Goal: Information Seeking & Learning: Learn about a topic

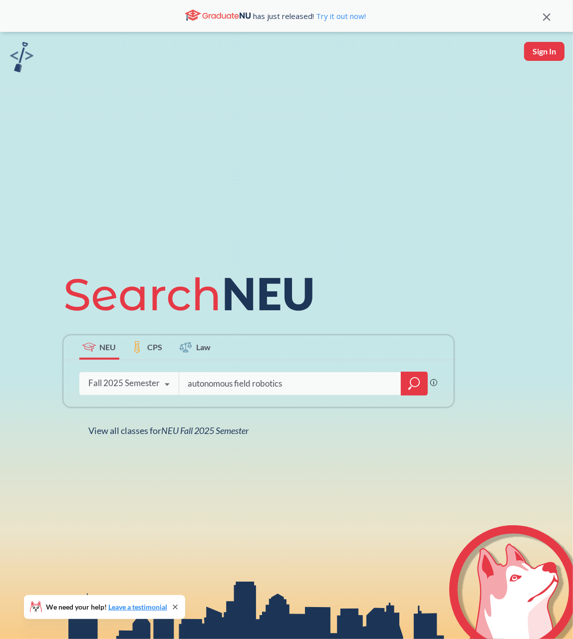
type input "autonomous field robotics"
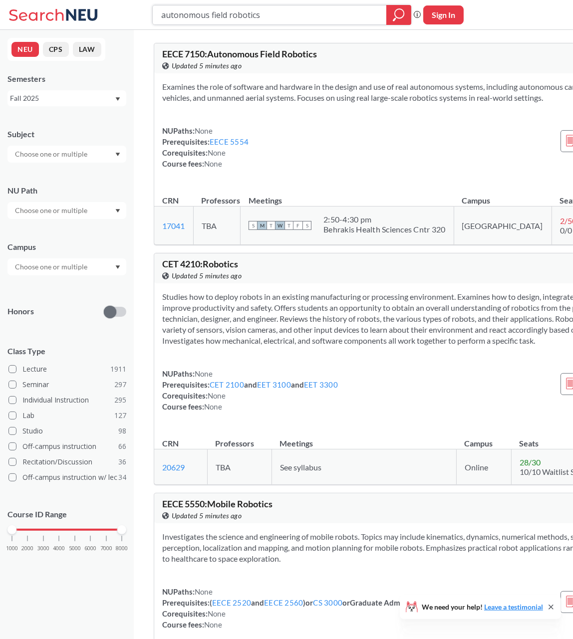
click at [224, 21] on input "autonomous field robotics" at bounding box center [269, 14] width 219 height 17
type input "advanced control systems"
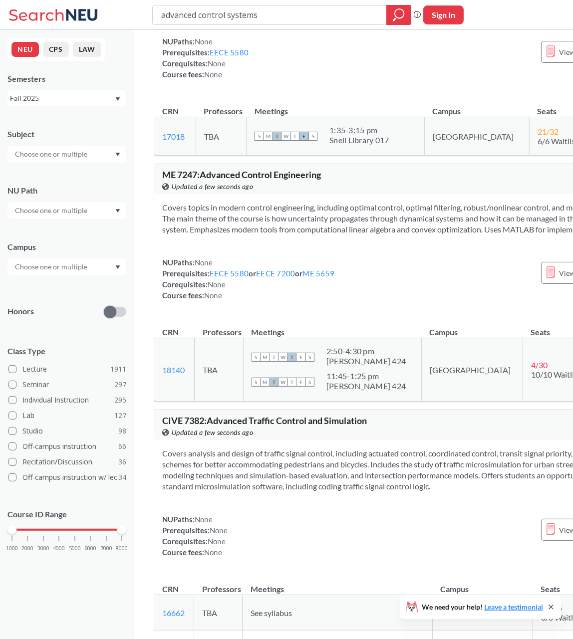
scroll to position [424, 0]
click at [253, 14] on input "advanced control systems" at bounding box center [269, 14] width 219 height 17
type input "programming design paradigms"
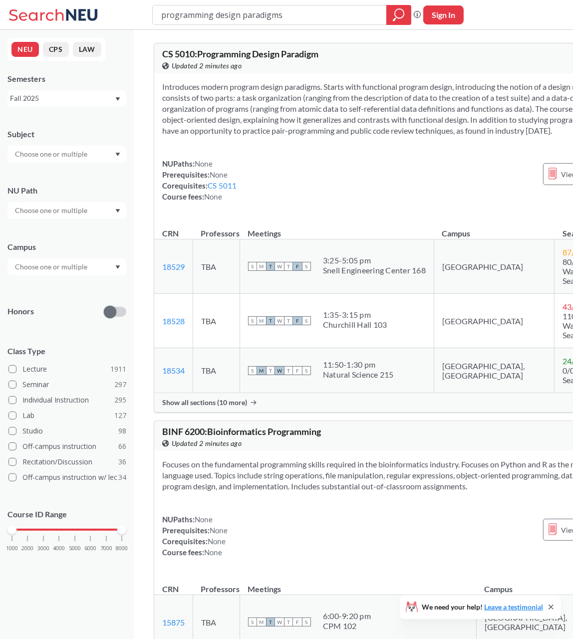
click at [204, 407] on span "Show all sections (10 more)" at bounding box center [204, 402] width 85 height 9
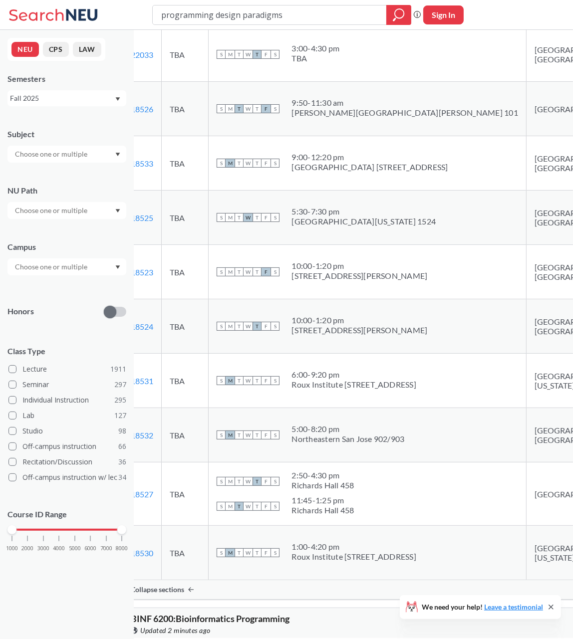
scroll to position [376, 0]
click at [291, 14] on input "programming design paradigms" at bounding box center [269, 14] width 219 height 17
type input "computer systems"
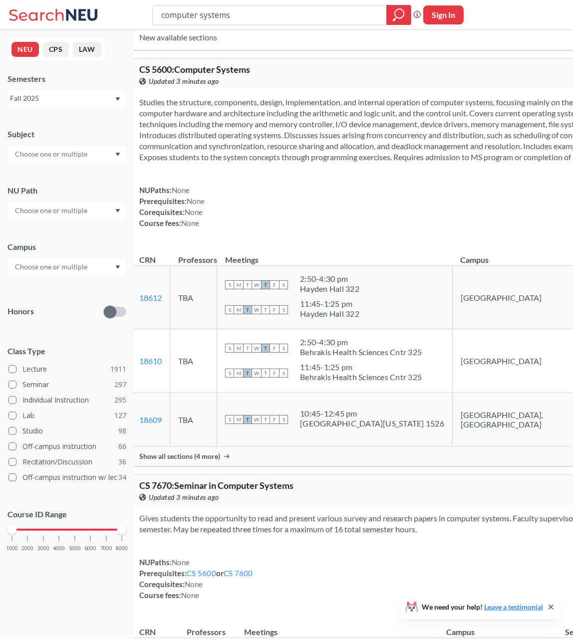
scroll to position [367, 0]
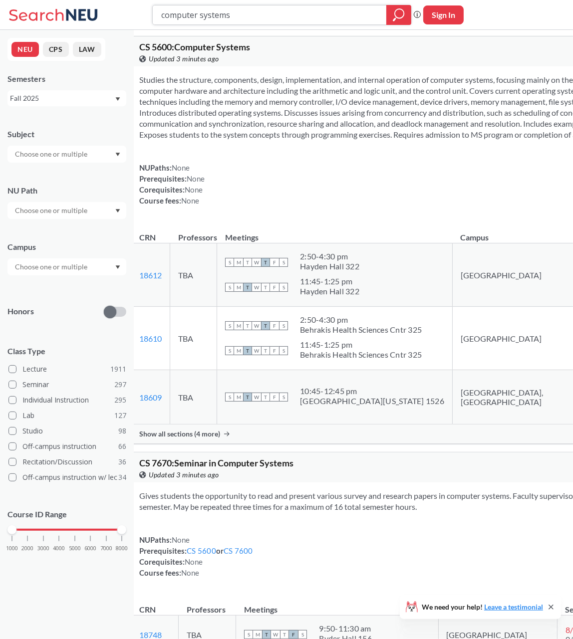
click at [241, 8] on input "computer systems" at bounding box center [269, 14] width 219 height 17
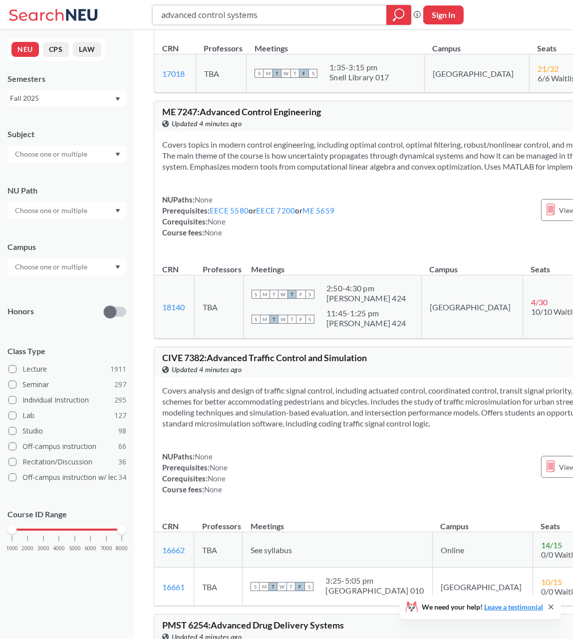
scroll to position [487, 0]
click at [231, 18] on input "advanced control systems" at bounding box center [269, 14] width 219 height 17
type input "robot mechanics and controls"
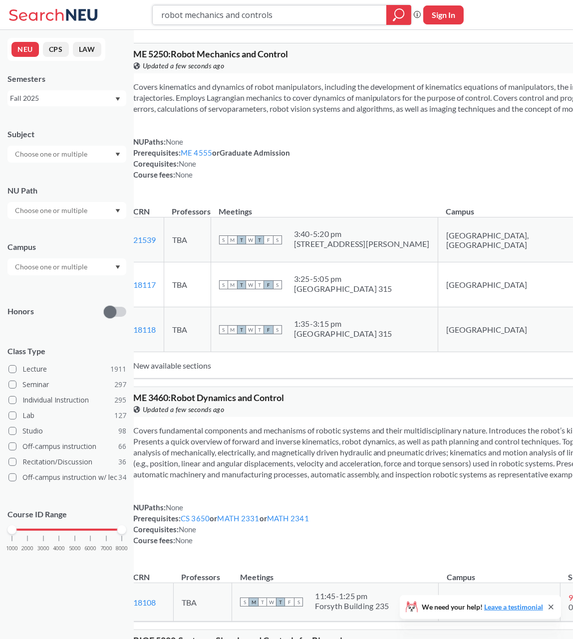
click at [221, 12] on input "robot mechanics and controls" at bounding box center [269, 14] width 219 height 17
type input "robotic science and systems"
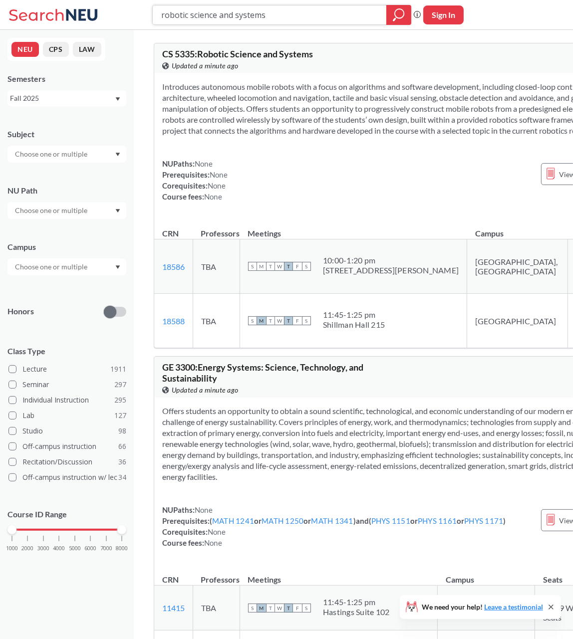
click at [226, 23] on input "robotic science and systems" at bounding box center [269, 14] width 219 height 17
type input "computer systems"
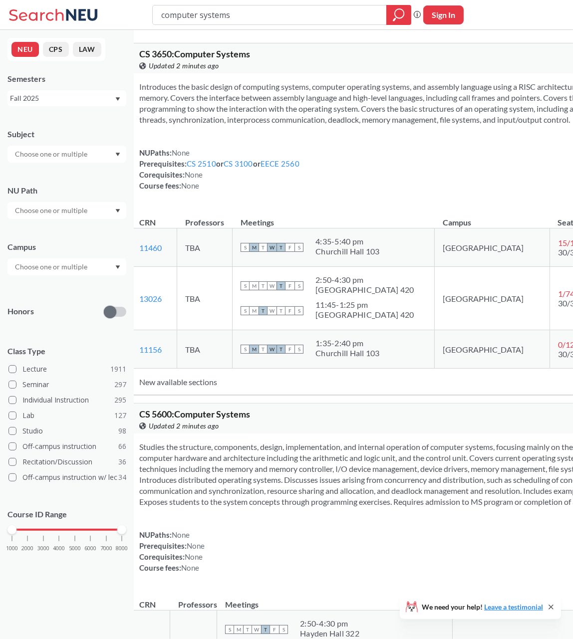
click at [198, 395] on td "New available sections" at bounding box center [391, 382] width 520 height 26
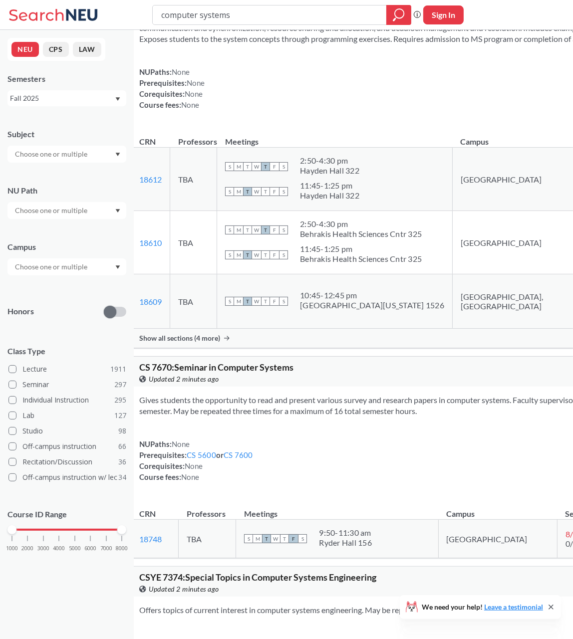
scroll to position [461, 0]
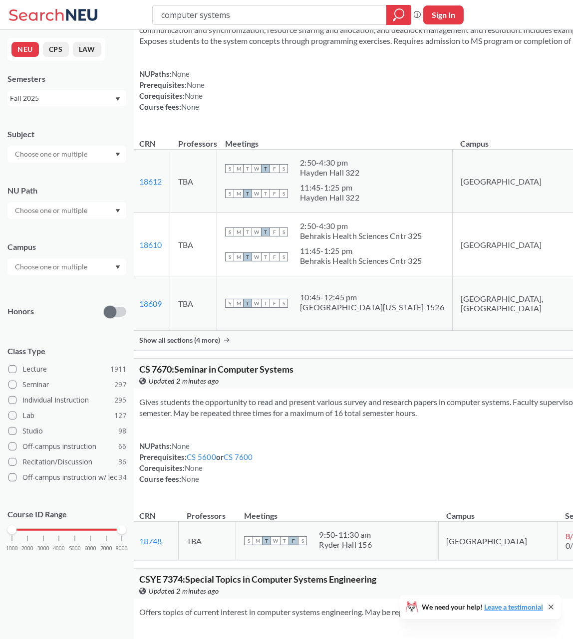
click at [231, 350] on div "Show all sections (4 more)" at bounding box center [420, 340] width 578 height 19
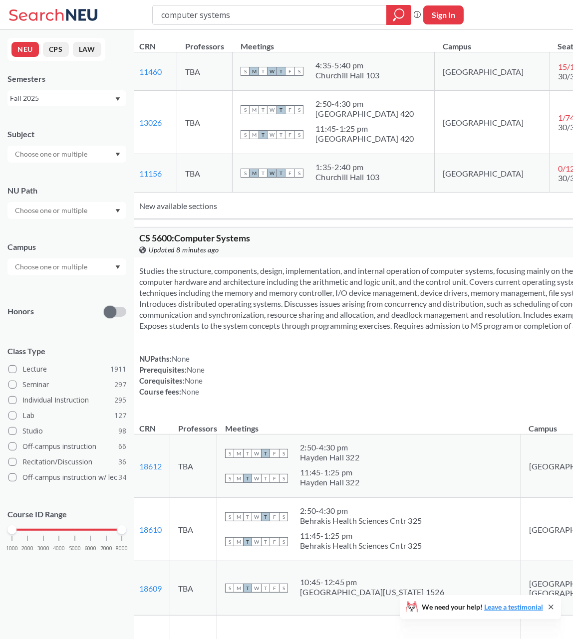
scroll to position [0, 0]
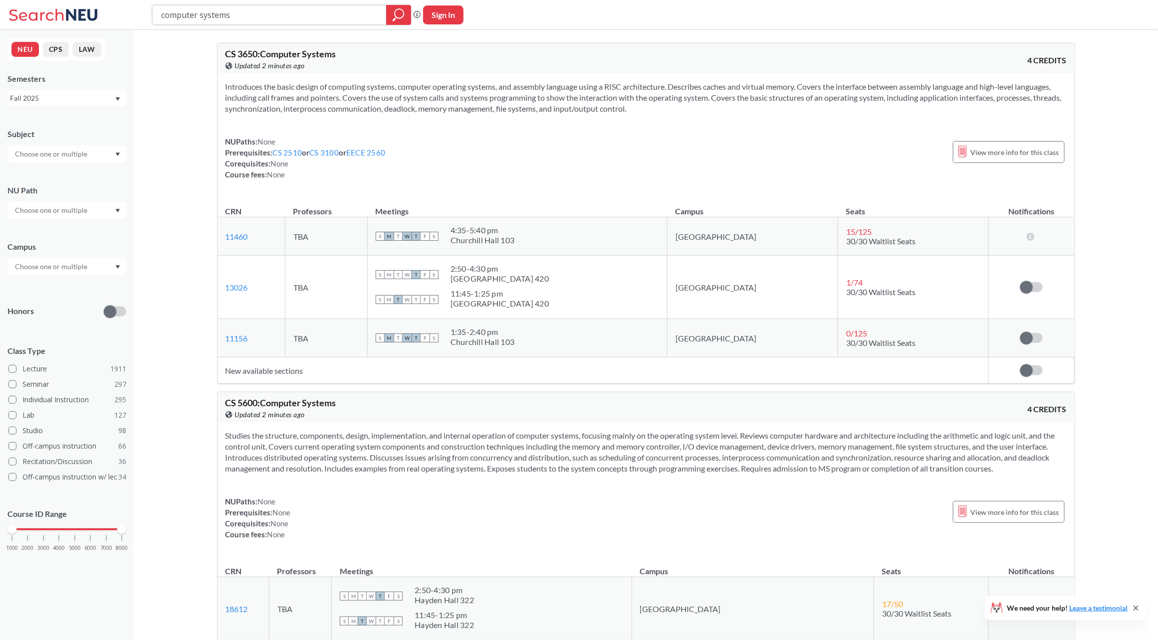
click at [249, 15] on input "computer systems" at bounding box center [269, 14] width 219 height 17
type input "autonomous field roboitc"
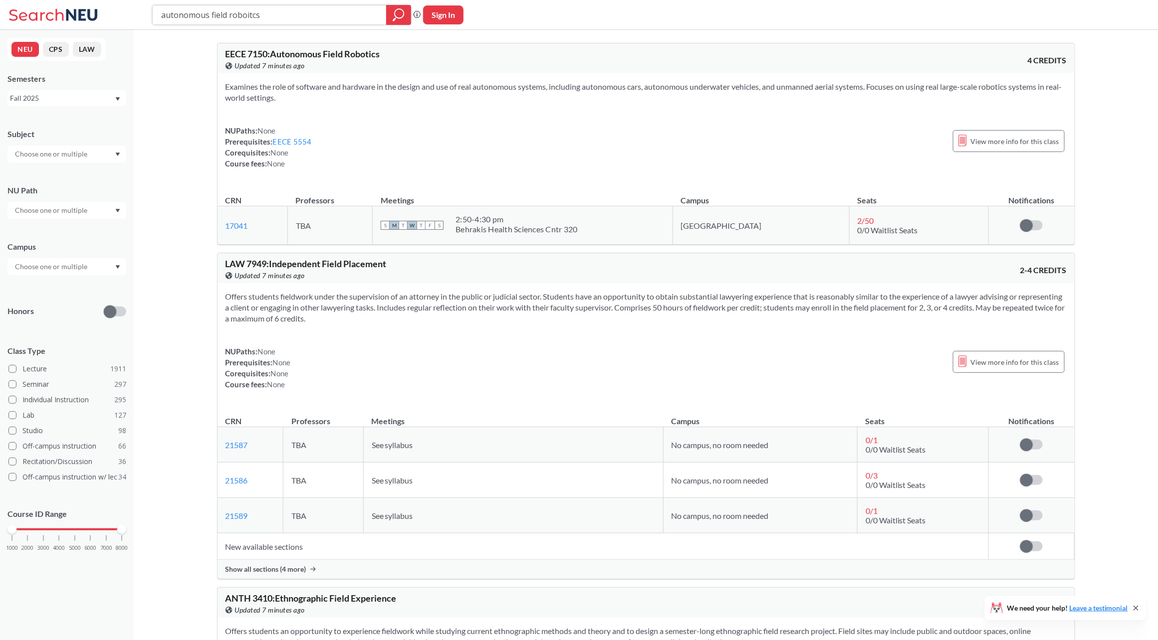
click at [263, 21] on input "autonomous field roboitcs" at bounding box center [269, 14] width 219 height 17
type input "advanced control system"
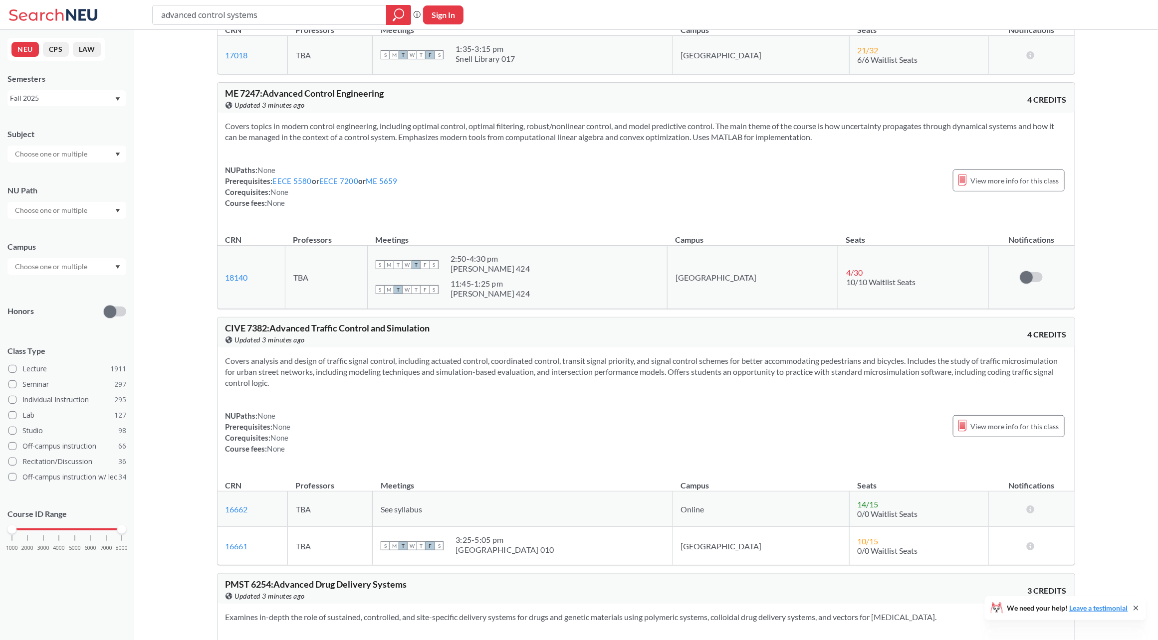
scroll to position [431, 0]
click at [322, 13] on input "advanced control systems" at bounding box center [269, 14] width 219 height 17
type input "networking"
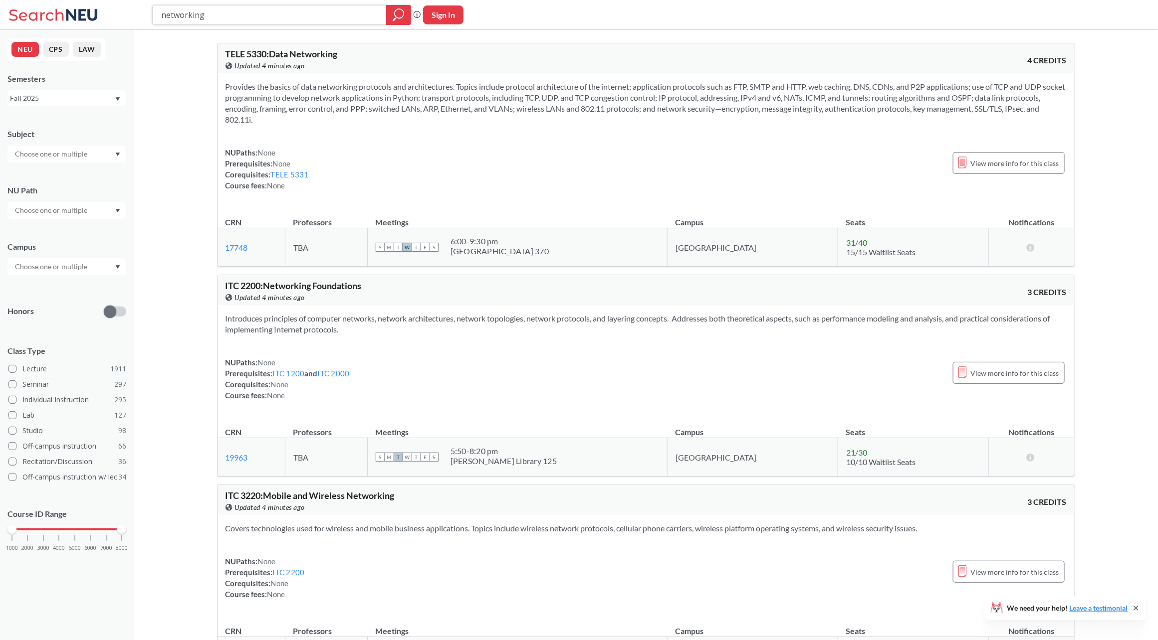
click at [239, 22] on input "networking" at bounding box center [269, 14] width 219 height 17
type input "cd 5700"
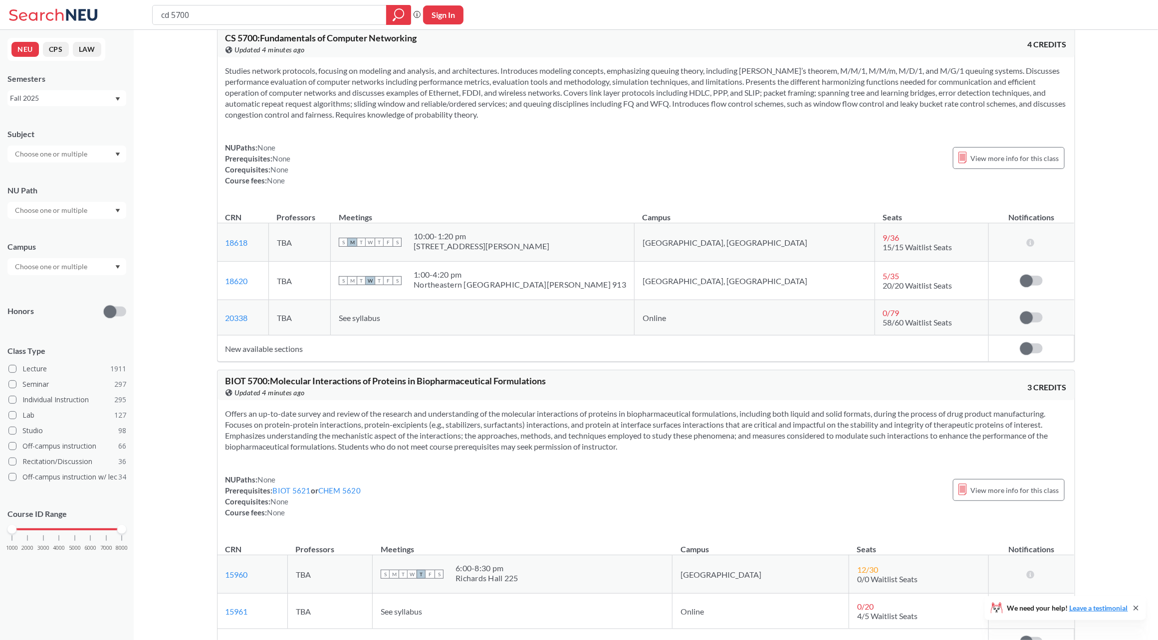
scroll to position [15, 0]
click at [200, 17] on input "cd 5700" at bounding box center [269, 14] width 219 height 17
type input "advanced computer vision"
